Goal: Task Accomplishment & Management: Use online tool/utility

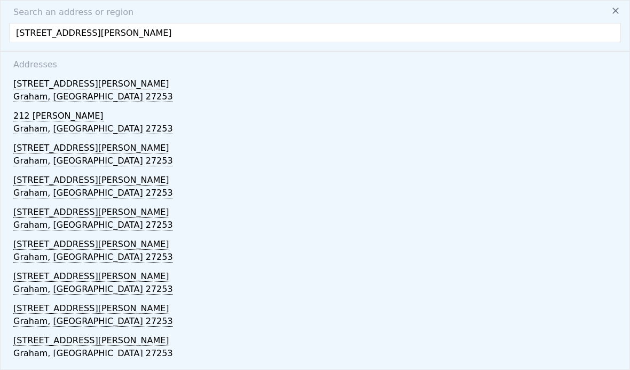
scroll to position [31, 0]
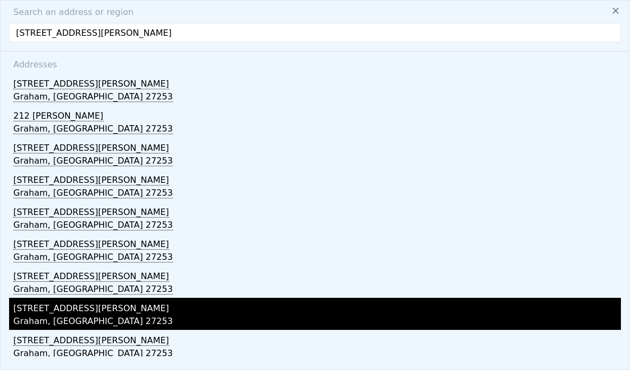
click at [25, 297] on div "[STREET_ADDRESS][PERSON_NAME]" at bounding box center [317, 305] width 608 height 17
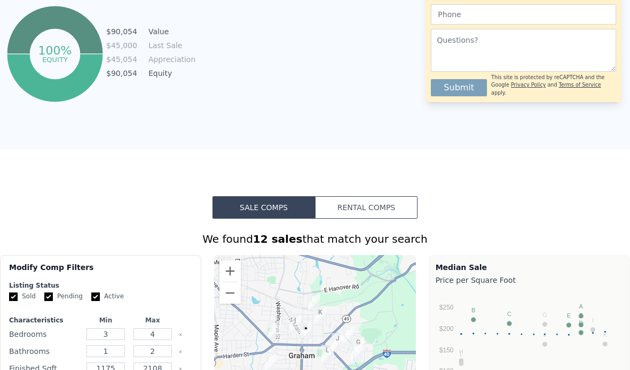
scroll to position [629, 0]
click at [398, 206] on button "Rental Comps" at bounding box center [366, 206] width 103 height 22
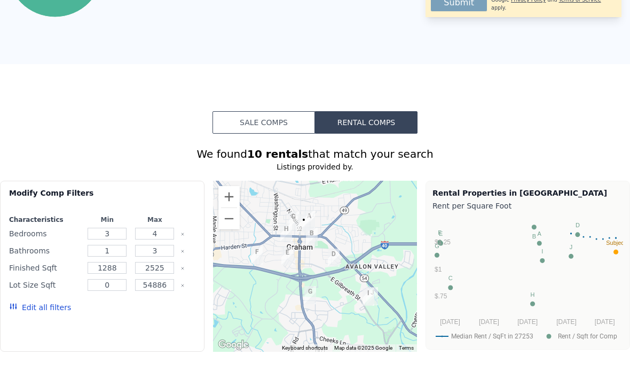
scroll to position [713, 0]
click at [114, 238] on input "3" at bounding box center [107, 233] width 39 height 12
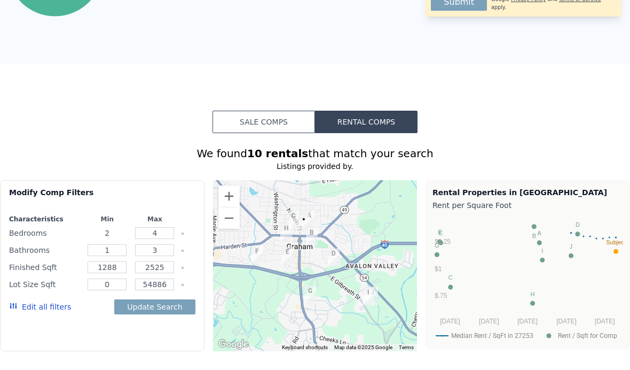
type input "2"
click at [157, 235] on input "4" at bounding box center [154, 233] width 39 height 12
type input "3"
click at [156, 249] on input "3" at bounding box center [154, 250] width 39 height 12
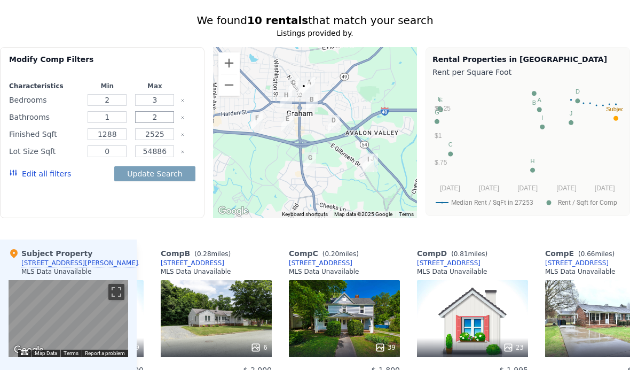
scroll to position [850, 0]
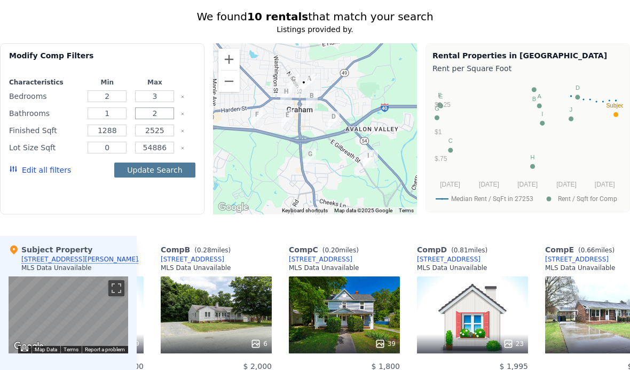
type input "2"
click at [145, 176] on button "Update Search" at bounding box center [154, 169] width 81 height 15
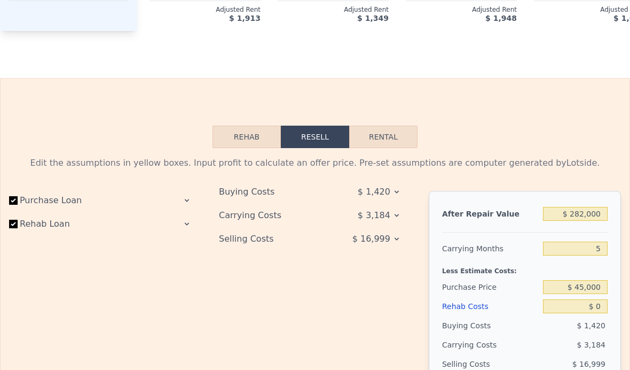
scroll to position [1343, 0]
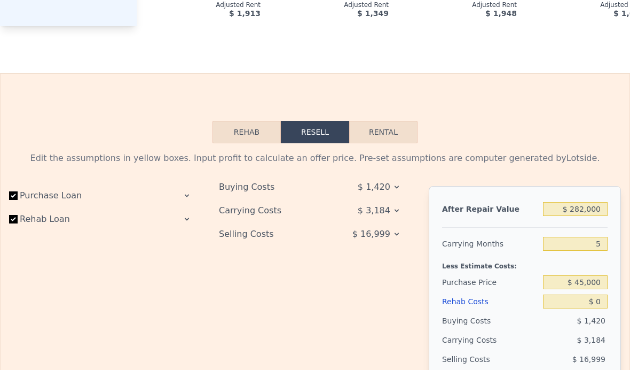
click at [186, 192] on icon at bounding box center [187, 195] width 9 height 9
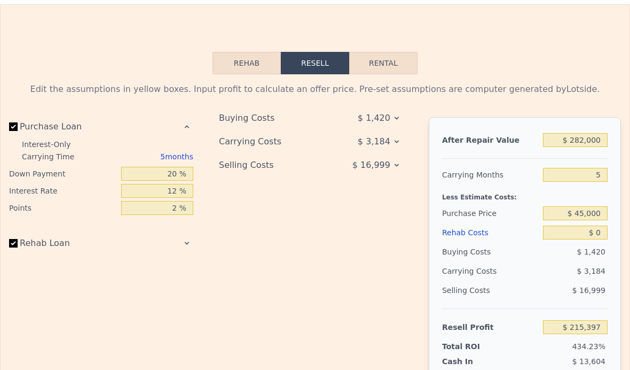
scroll to position [1416, 0]
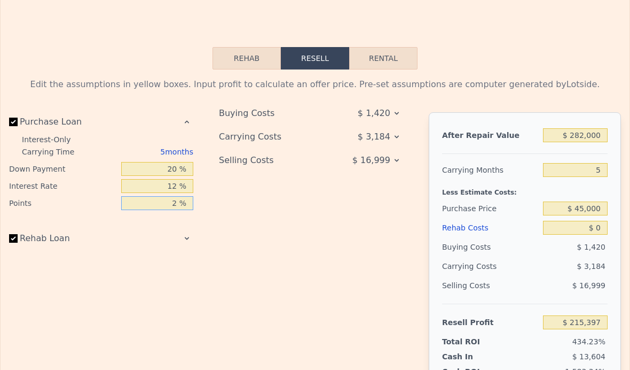
click at [172, 201] on input "2 %" at bounding box center [157, 203] width 72 height 14
type input "0 %"
click at [177, 185] on input "12 %" at bounding box center [157, 186] width 72 height 14
type input "$ 217,767"
type input "1 %"
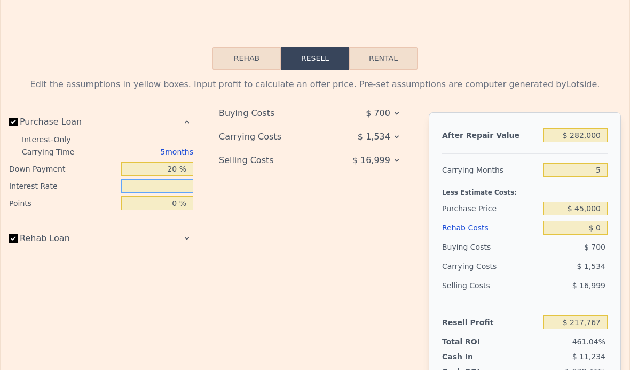
type input "6 %"
type input "$ 217,017"
click at [171, 170] on input "20 %" at bounding box center [157, 169] width 72 height 14
type input "0 %"
type input "$ 216,792"
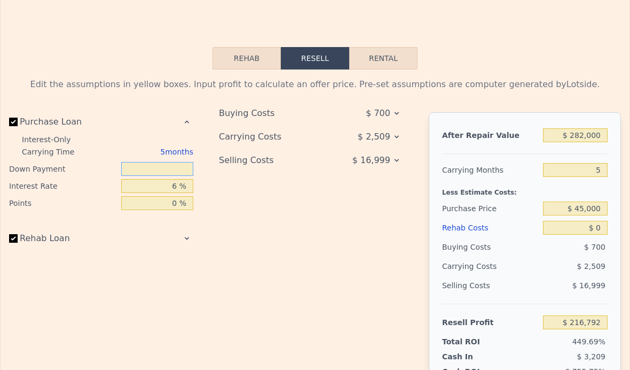
type input "2 %"
type input "$ 216,812"
type input "1 %"
type input "$ 216,802"
type input "15 %"
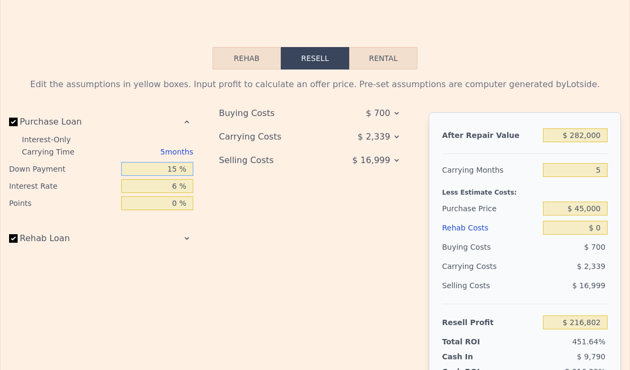
type input "$ 216,962"
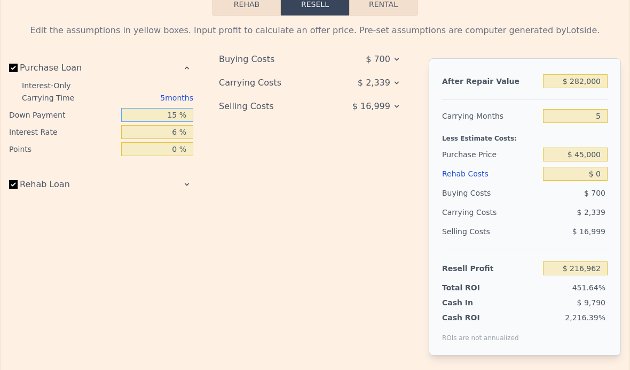
scroll to position [1470, 0]
type input "15 %"
click at [183, 187] on icon at bounding box center [187, 185] width 9 height 9
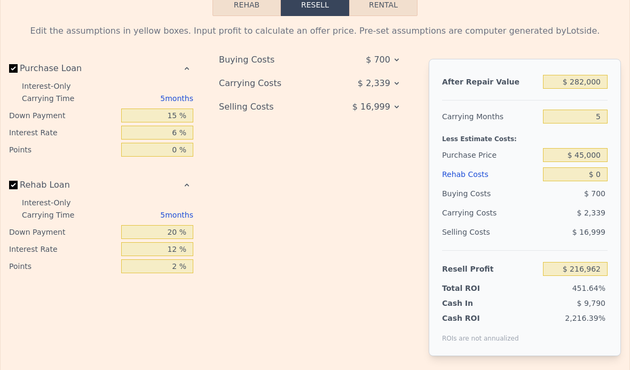
click at [16, 184] on input "Rehab Loan" at bounding box center [13, 185] width 9 height 9
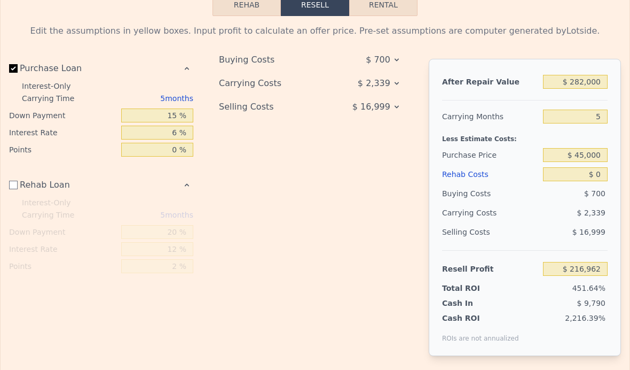
click at [10, 187] on input "Rehab Loan" at bounding box center [13, 185] width 9 height 9
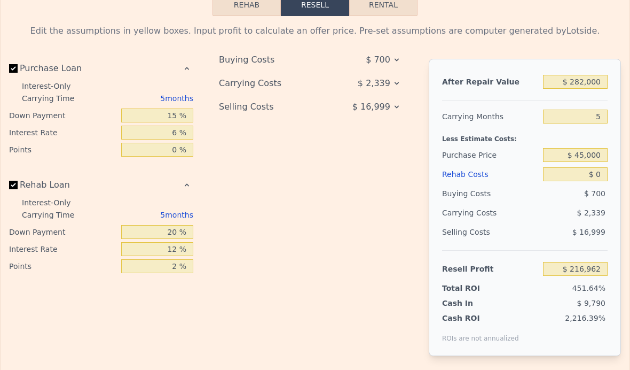
click at [10, 187] on input "Rehab Loan" at bounding box center [13, 185] width 9 height 9
checkbox input "false"
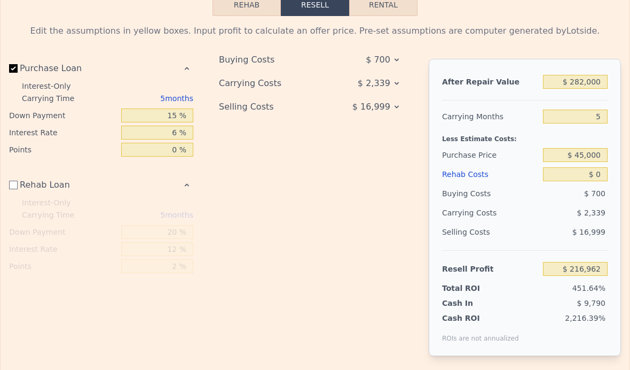
click at [277, 204] on div "Buying Costs $ 700 Carrying Costs $ 2,339 Selling Costs $ 16,999" at bounding box center [315, 216] width 193 height 314
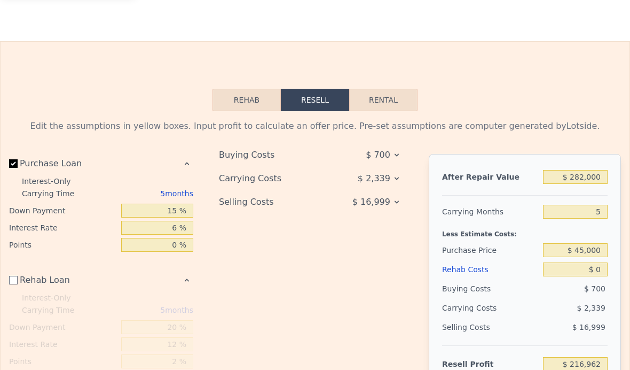
scroll to position [1372, 0]
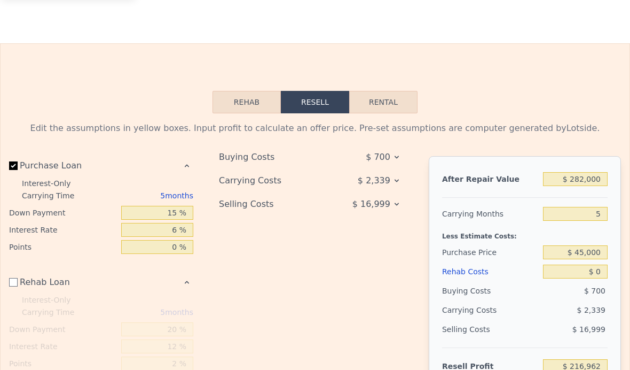
click at [373, 104] on button "Rental" at bounding box center [383, 102] width 68 height 22
select select "30"
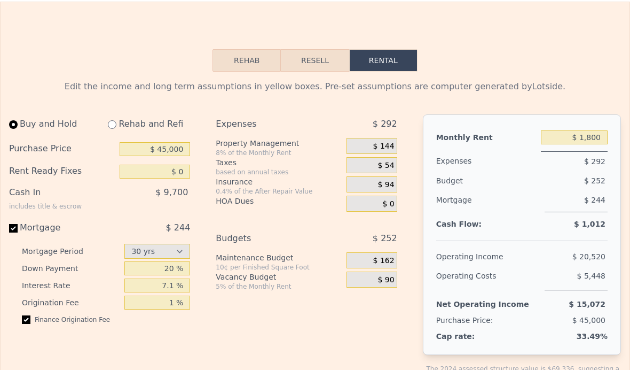
scroll to position [1416, 0]
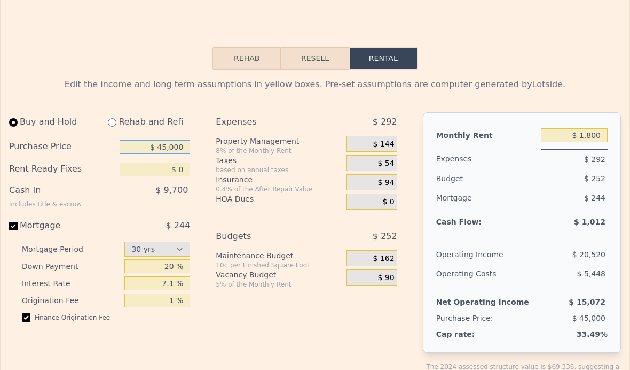
click at [164, 151] on input "$ 45,000" at bounding box center [155, 147] width 71 height 14
type input "$ 320,000"
click at [182, 169] on input "$ 0" at bounding box center [155, 169] width 71 height 14
type input "$ 40,000"
click at [121, 207] on div "$ 65,616" at bounding box center [138, 195] width 104 height 28
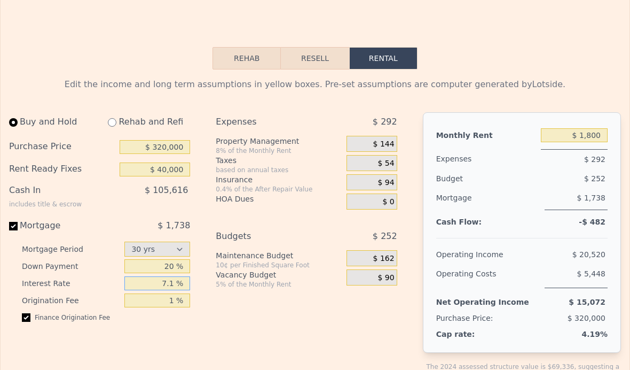
click at [174, 284] on input "7.1 %" at bounding box center [157, 283] width 66 height 14
type input "3"
type input "4"
type input "3"
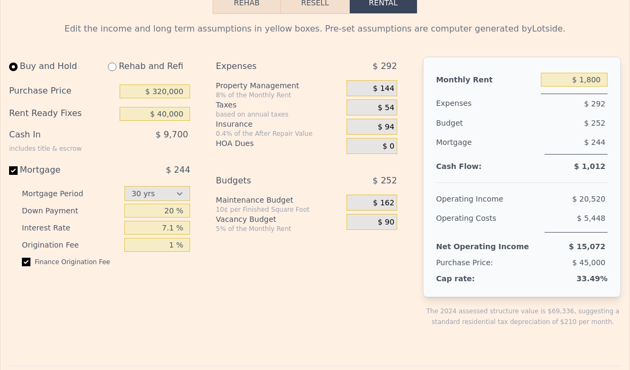
scroll to position [1472, 0]
click at [170, 228] on input "7.1 %" at bounding box center [157, 227] width 66 height 14
type input "7 %"
type input "6 %"
click at [142, 244] on input "1 %" at bounding box center [157, 244] width 66 height 14
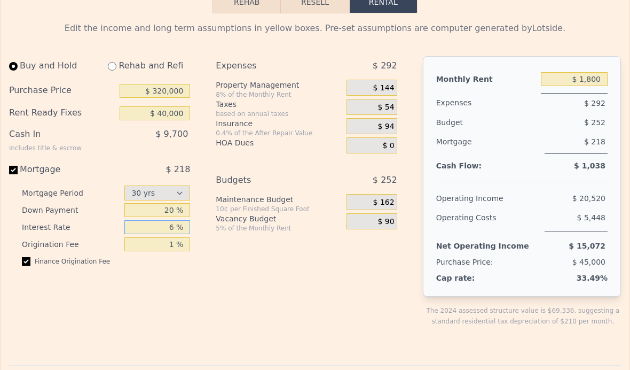
click at [130, 228] on input "6 %" at bounding box center [157, 227] width 66 height 14
click at [128, 188] on select "15 yrs 30 yrs" at bounding box center [157, 192] width 66 height 15
click at [130, 196] on select "15 yrs 30 yrs" at bounding box center [157, 192] width 66 height 15
click at [133, 194] on select "15 yrs 30 yrs" at bounding box center [157, 192] width 66 height 15
select select "15"
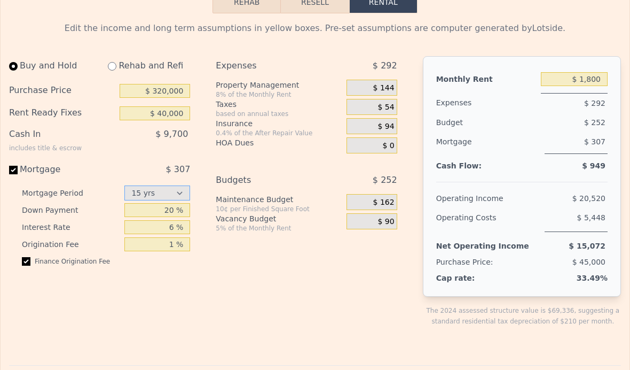
click at [132, 192] on select "15 yrs 30 yrs" at bounding box center [157, 192] width 66 height 15
click at [150, 261] on div "Finance Origination Fee" at bounding box center [106, 265] width 168 height 17
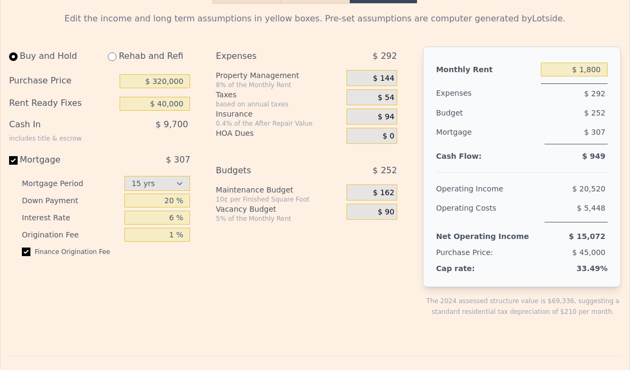
scroll to position [1483, 0]
click at [127, 82] on input "$ 320,000" at bounding box center [155, 81] width 71 height 14
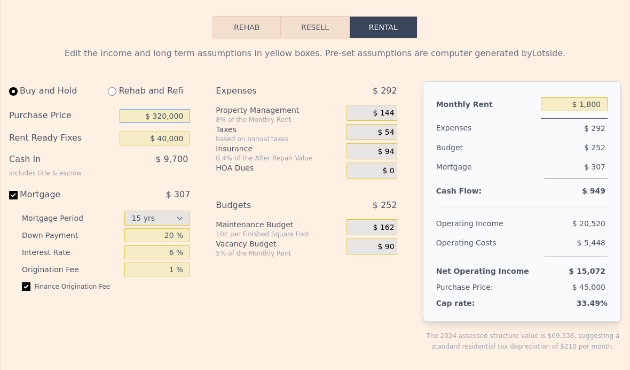
scroll to position [1448, 0]
